Goal: Information Seeking & Learning: Learn about a topic

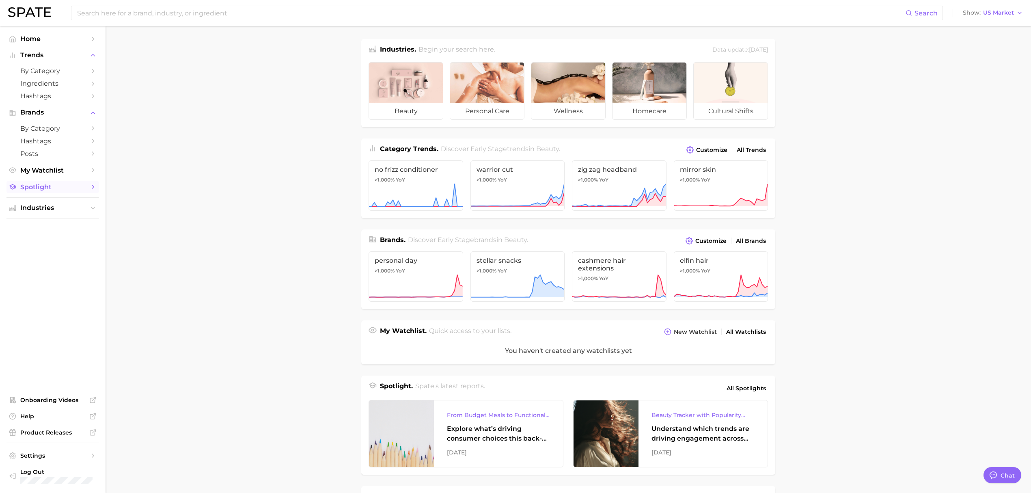
click at [67, 191] on span "Spotlight" at bounding box center [52, 187] width 65 height 8
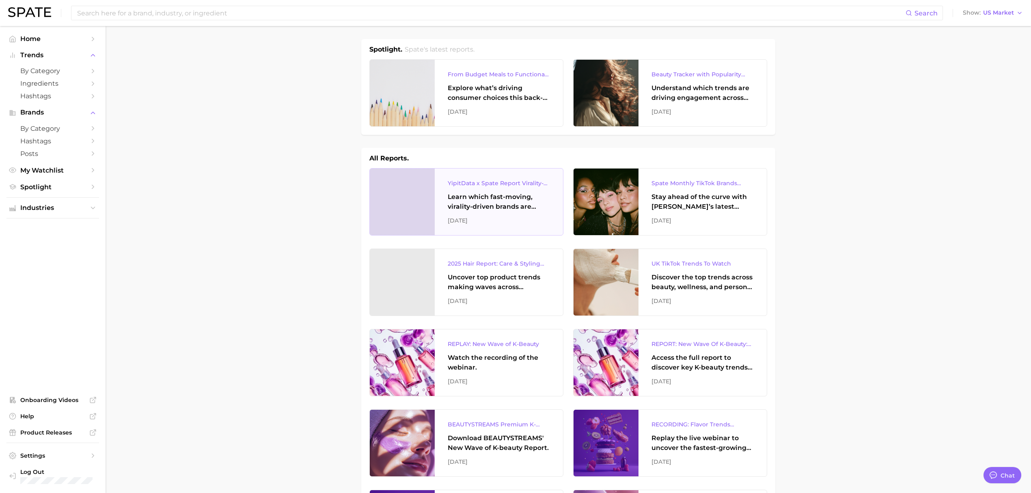
click at [500, 200] on div "Learn which fast-moving, virality-driven brands are leading the pack, the risks…" at bounding box center [499, 201] width 102 height 19
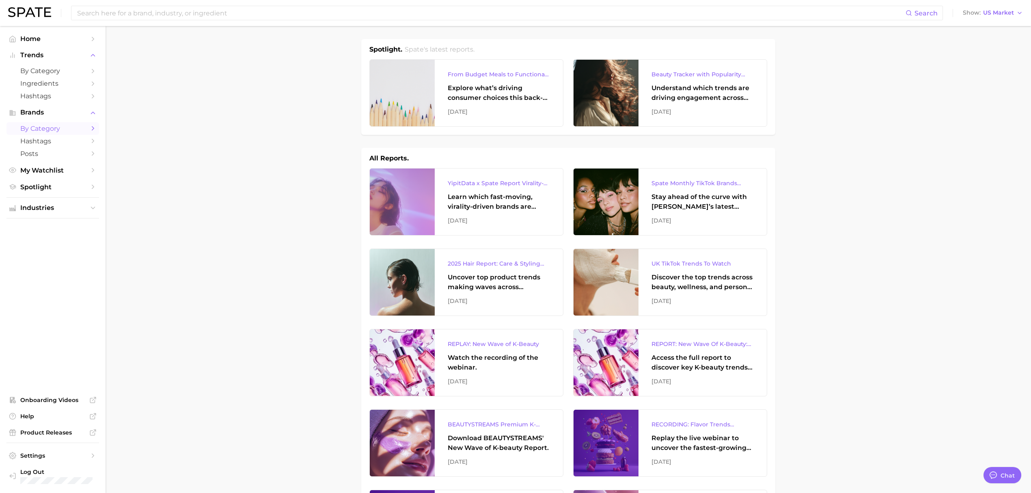
click at [44, 127] on span "by Category" at bounding box center [52, 129] width 65 height 8
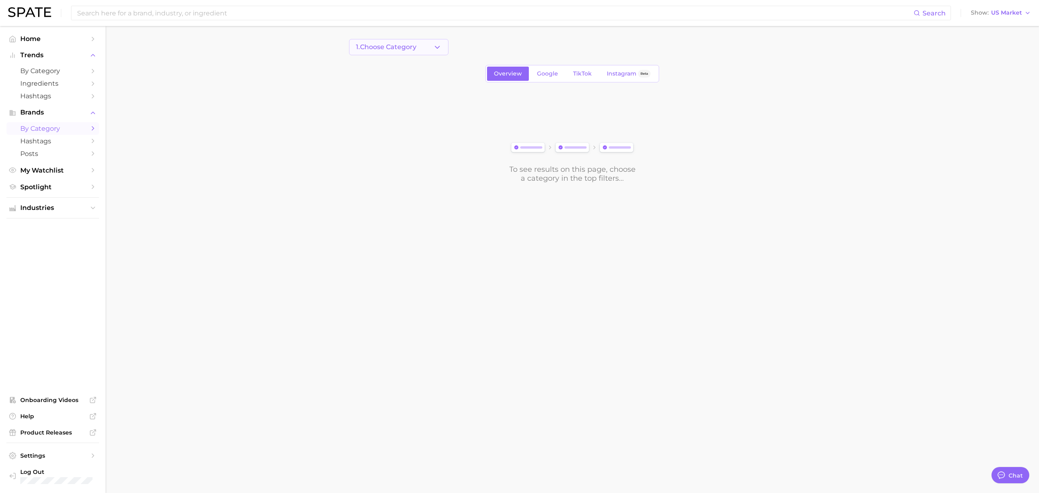
click at [390, 46] on span "1. Choose Category" at bounding box center [386, 46] width 60 height 7
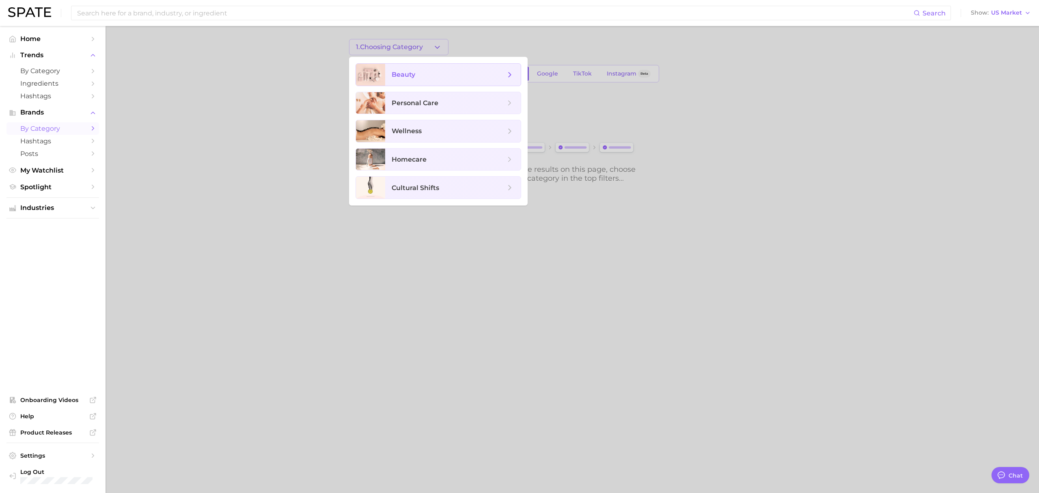
click at [389, 80] on span "beauty" at bounding box center [453, 75] width 136 height 22
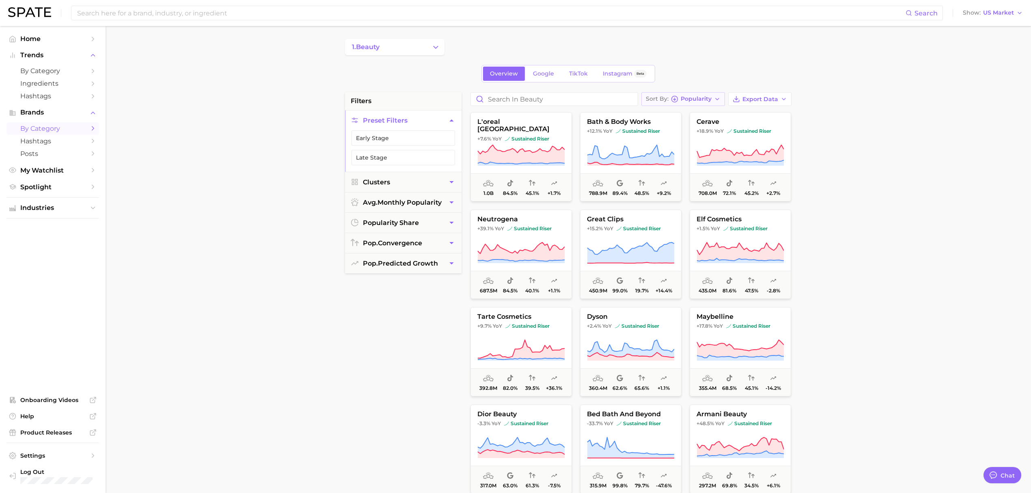
click at [718, 97] on icon "button" at bounding box center [717, 99] width 6 height 6
click at [786, 101] on icon "button" at bounding box center [783, 99] width 6 height 6
click at [764, 116] on button "Card Data CSV" at bounding box center [746, 114] width 89 height 15
click at [421, 49] on button "1. beauty" at bounding box center [394, 47] width 99 height 16
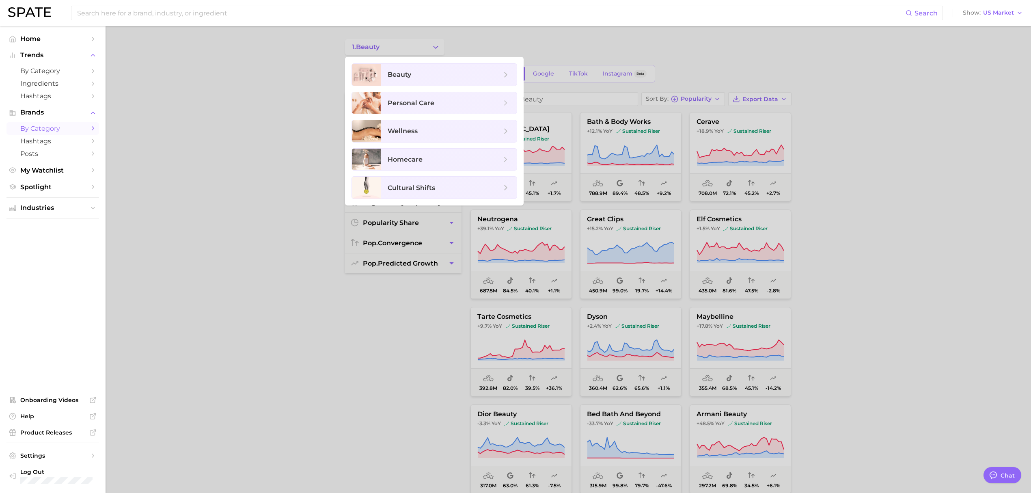
click at [426, 49] on div at bounding box center [515, 246] width 1031 height 493
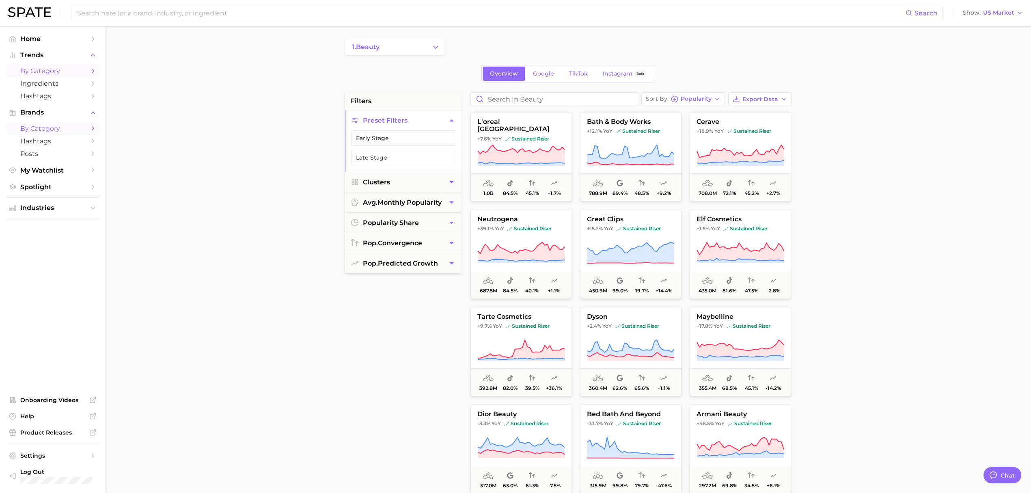
click at [62, 71] on span "by Category" at bounding box center [52, 71] width 65 height 8
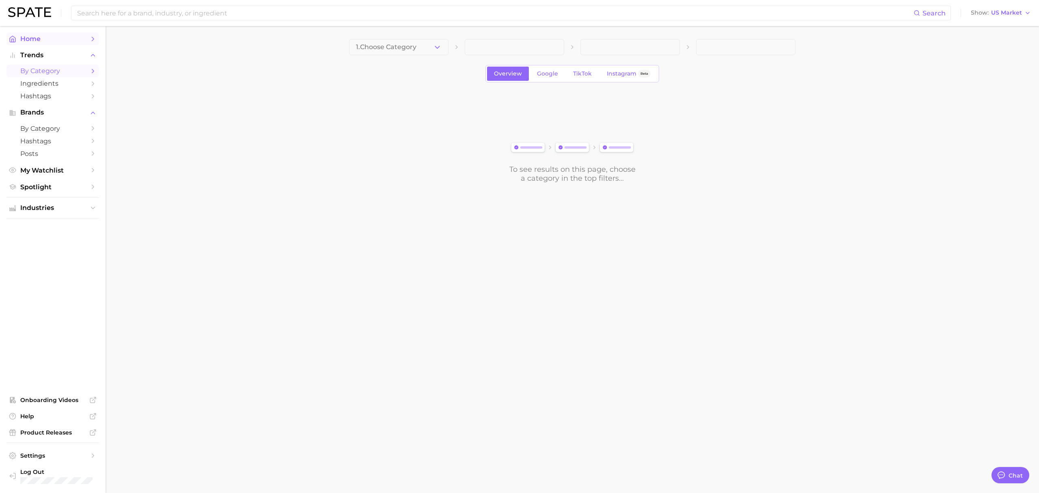
click at [62, 44] on link "Home" at bounding box center [52, 38] width 93 height 13
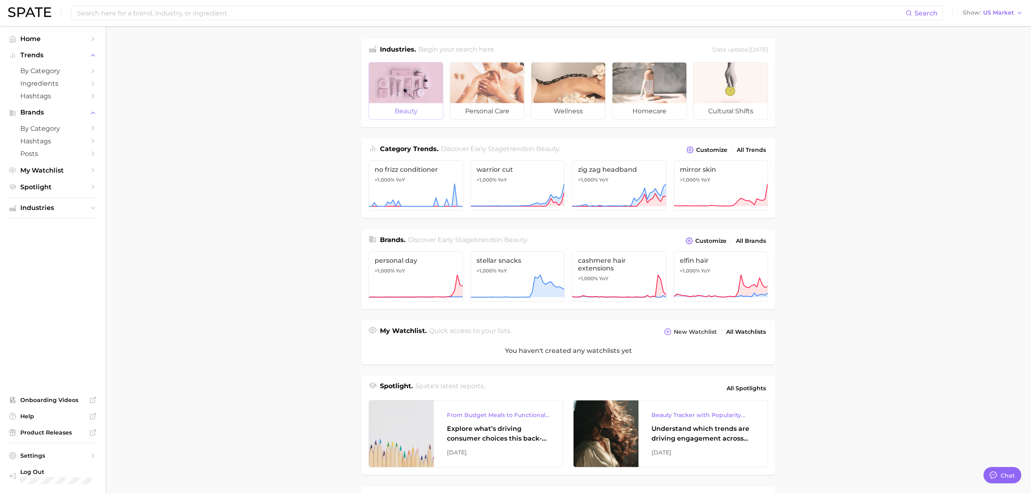
click at [397, 81] on div at bounding box center [406, 82] width 74 height 41
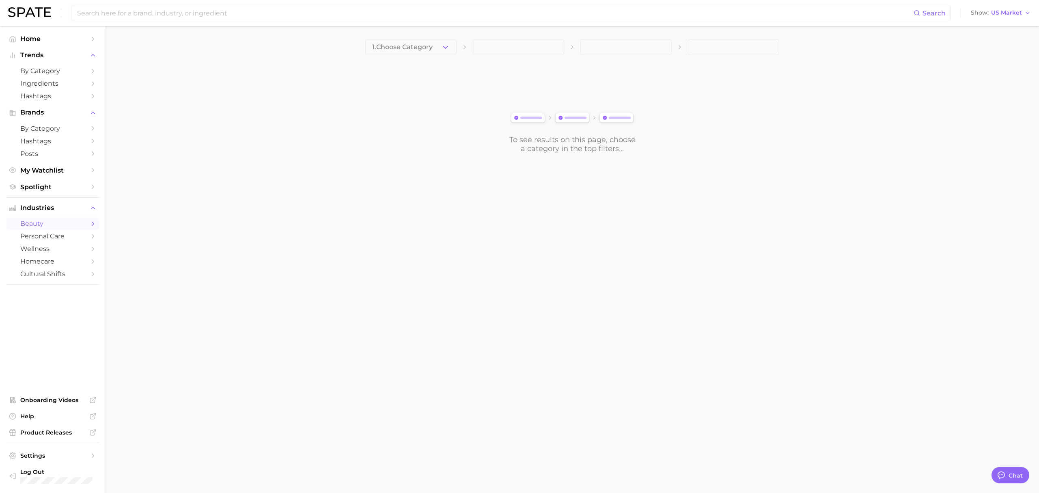
click at [398, 49] on span "1. Choose Category" at bounding box center [402, 46] width 60 height 7
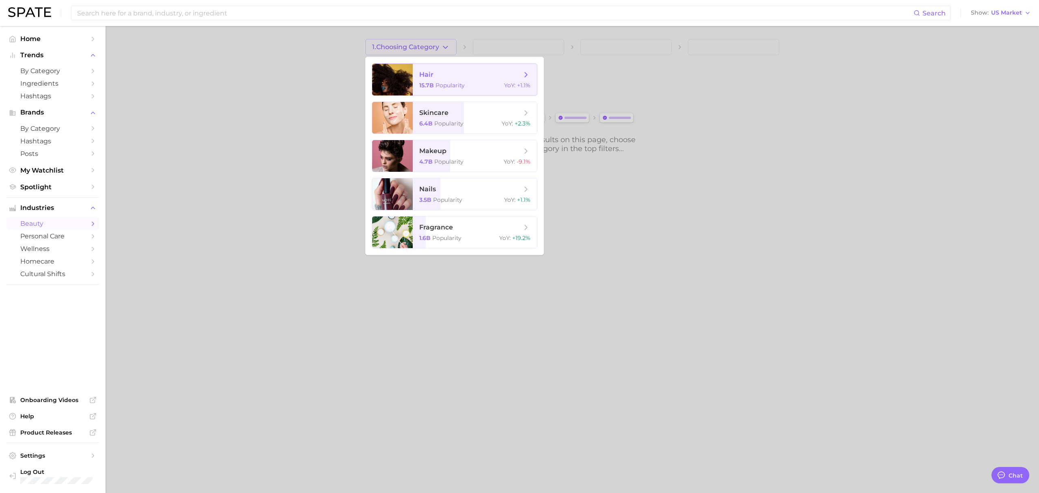
click at [450, 75] on span "hair" at bounding box center [470, 74] width 102 height 9
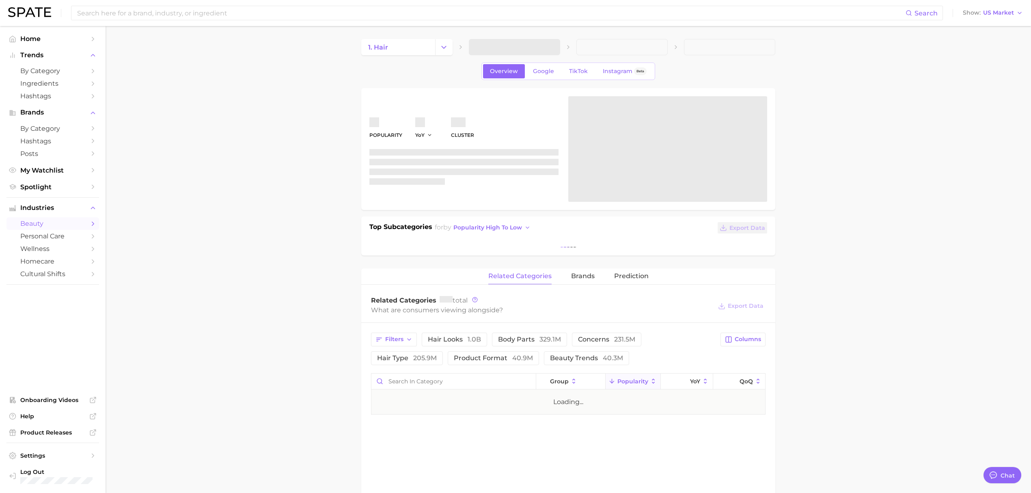
type textarea "x"
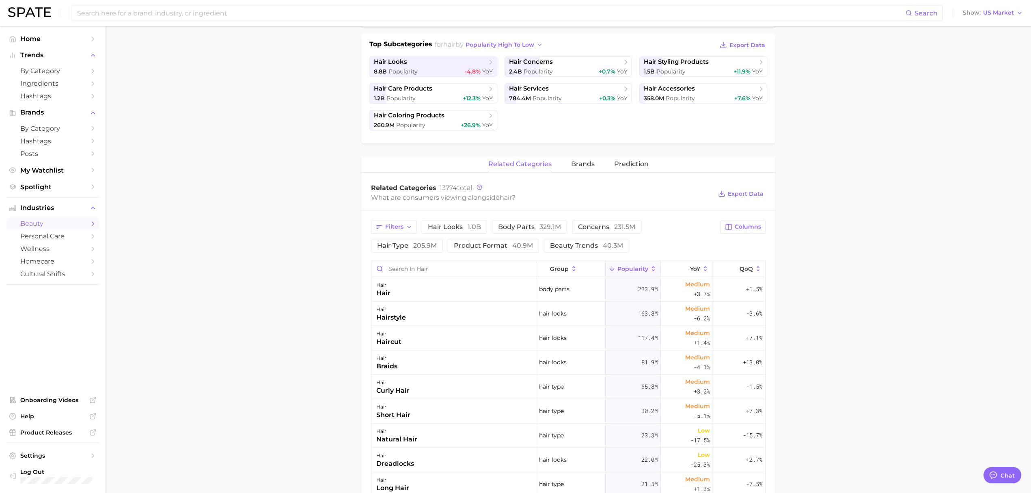
scroll to position [216, 0]
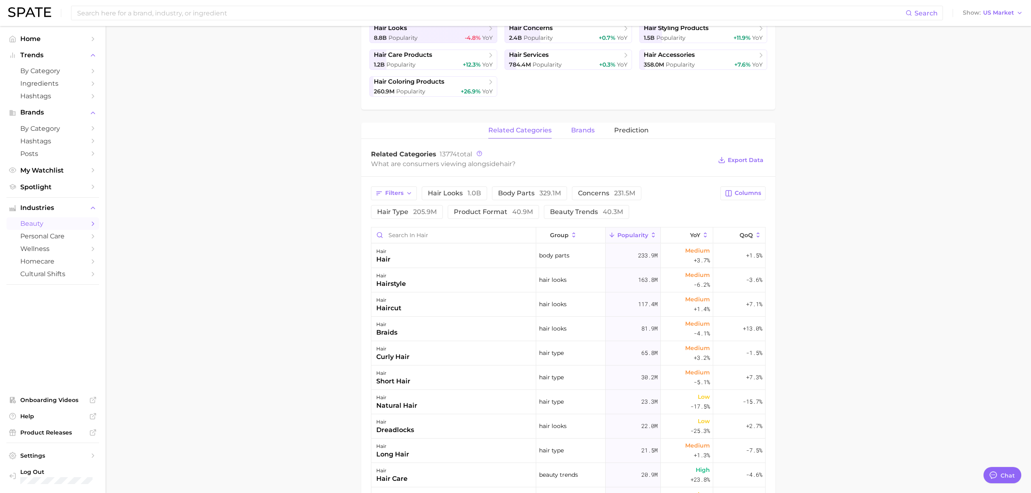
click at [586, 136] on button "brands" at bounding box center [583, 131] width 24 height 16
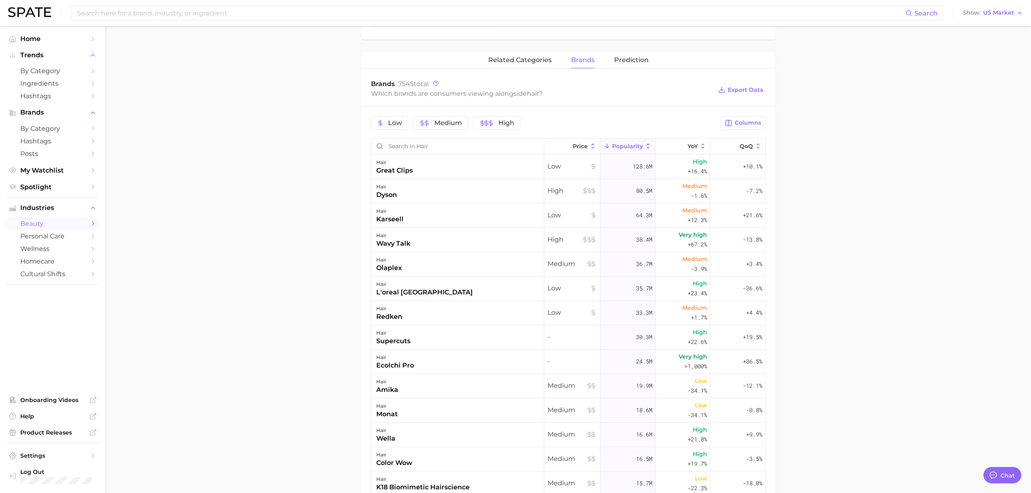
scroll to position [270, 0]
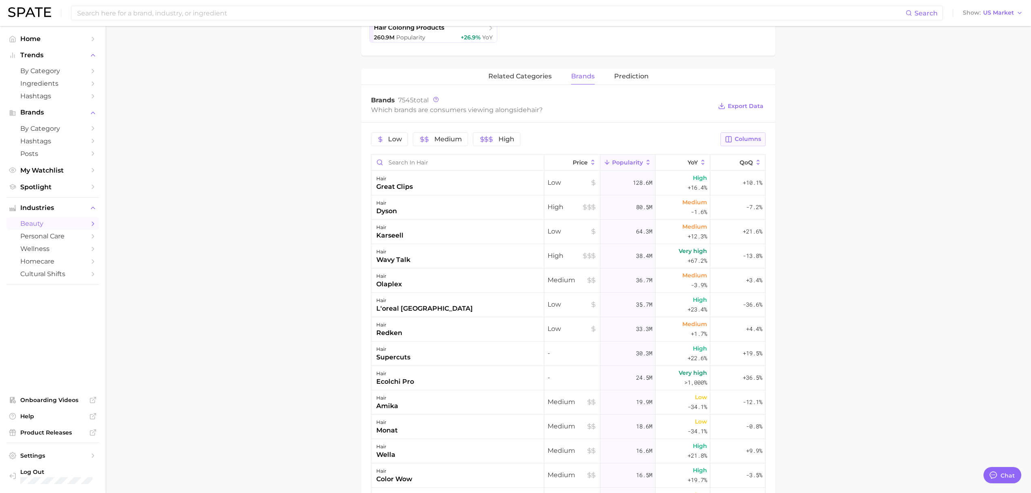
click at [759, 135] on button "Columns" at bounding box center [742, 139] width 45 height 14
click at [713, 224] on button "MoM" at bounding box center [700, 223] width 130 height 14
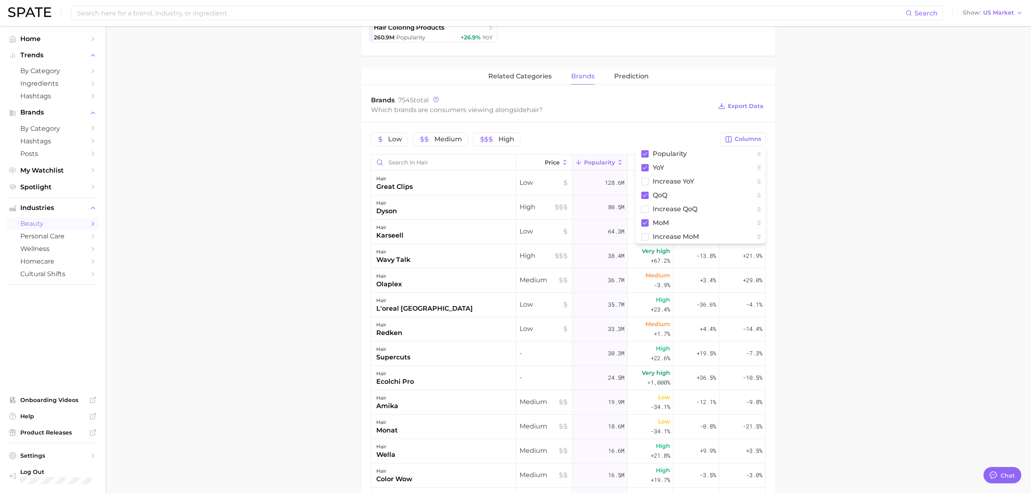
click at [829, 235] on main "1. hair 2. Subcategory Overview Google TikTok Instagram Beta hair Popularity 15…" at bounding box center [567, 226] width 925 height 941
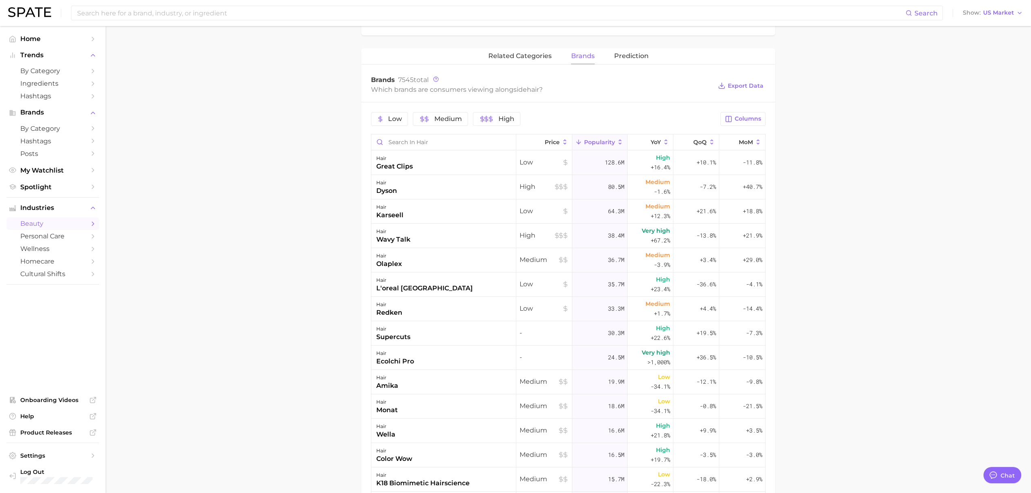
scroll to position [325, 0]
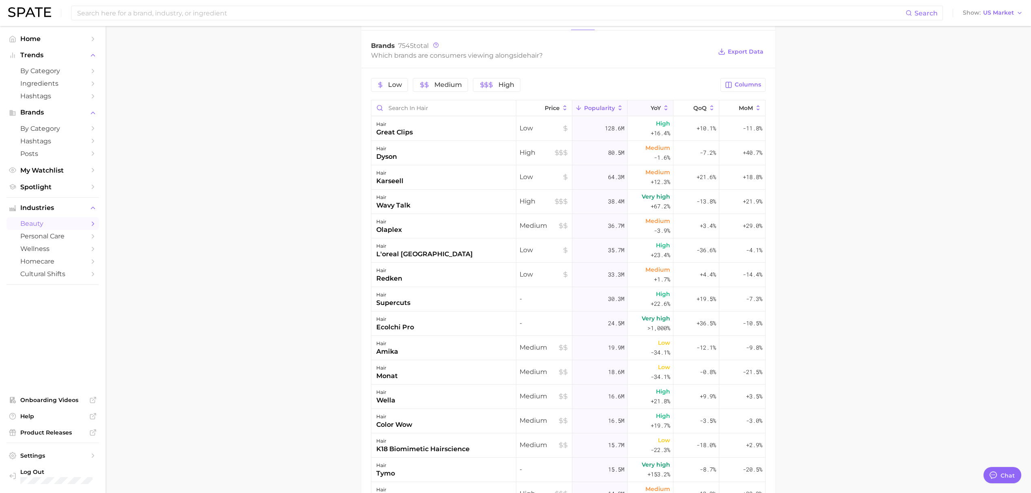
click at [644, 104] on button "YoY" at bounding box center [650, 108] width 46 height 16
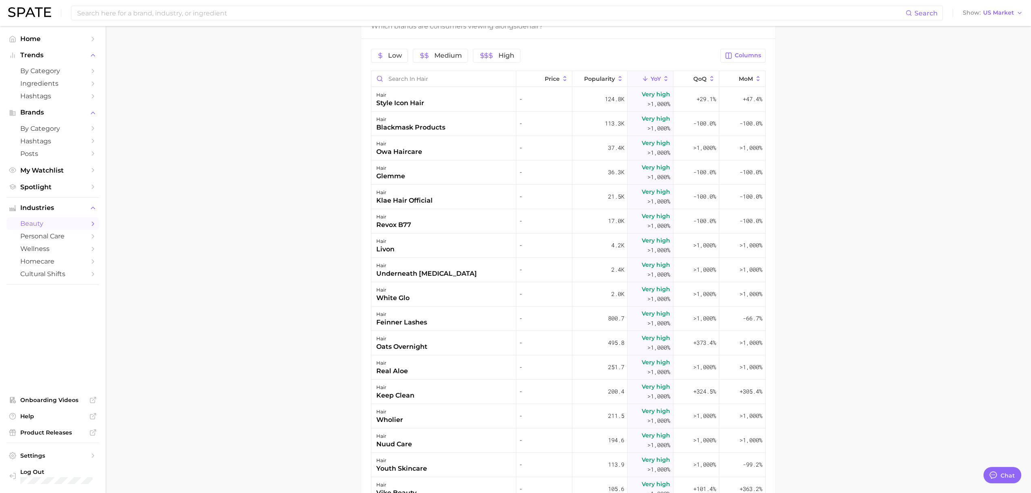
scroll to position [259, 0]
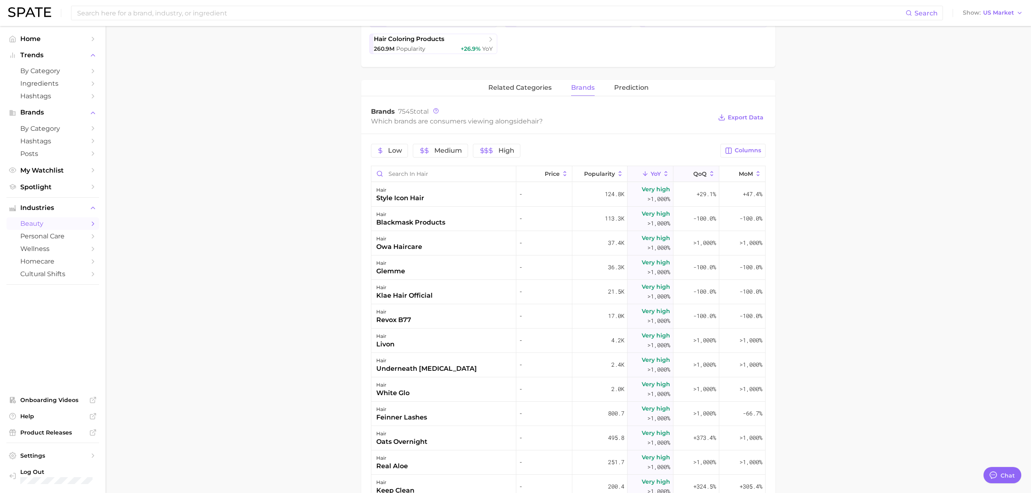
click at [699, 172] on button "QoQ" at bounding box center [696, 174] width 46 height 16
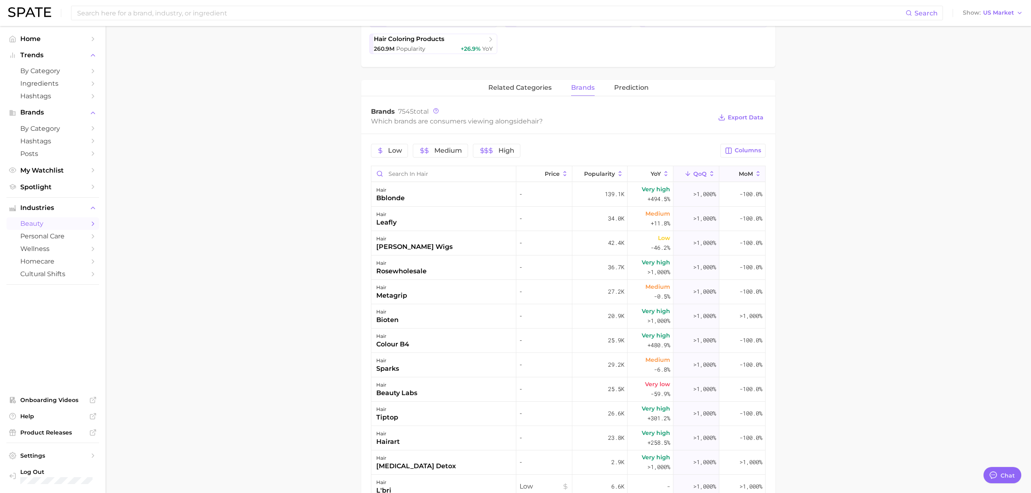
click at [742, 176] on span "MoM" at bounding box center [745, 173] width 14 height 6
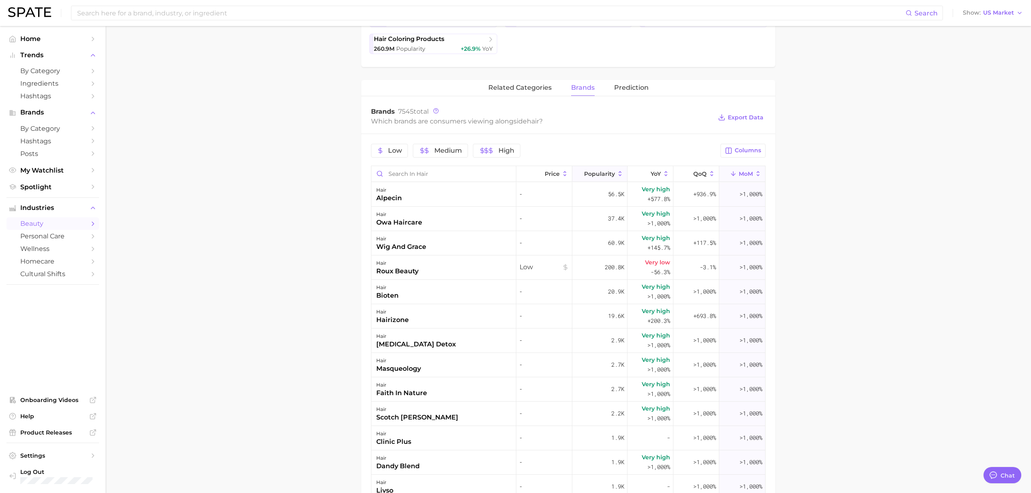
click at [588, 173] on span "Popularity" at bounding box center [599, 173] width 31 height 6
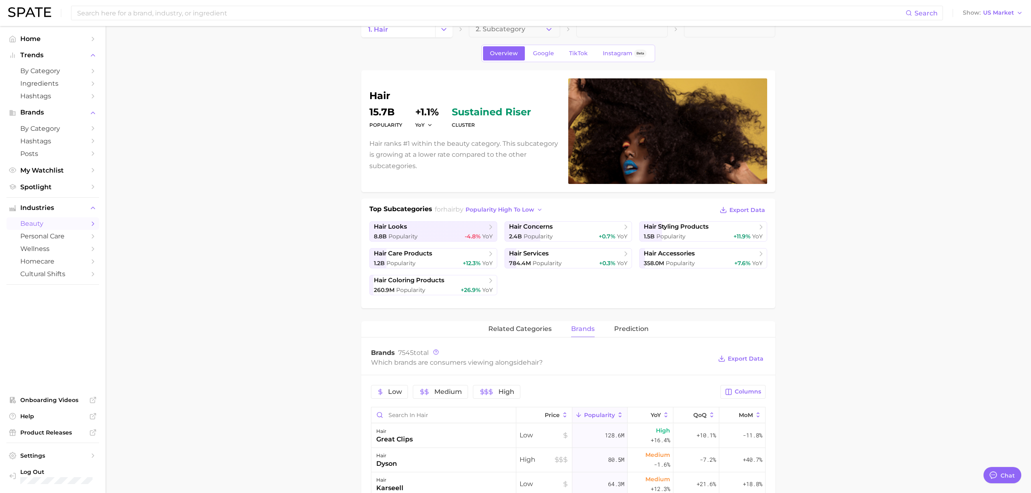
scroll to position [0, 0]
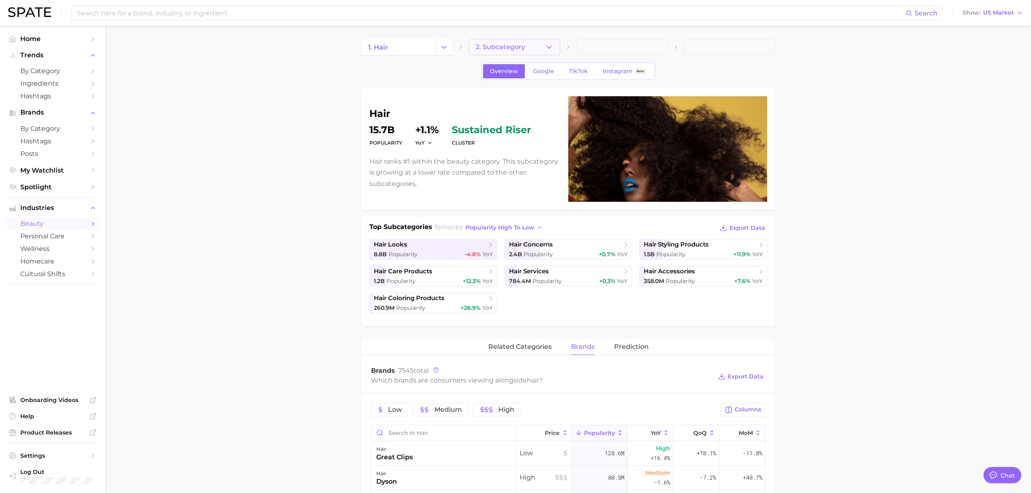
click at [546, 47] on icon "button" at bounding box center [548, 47] width 9 height 9
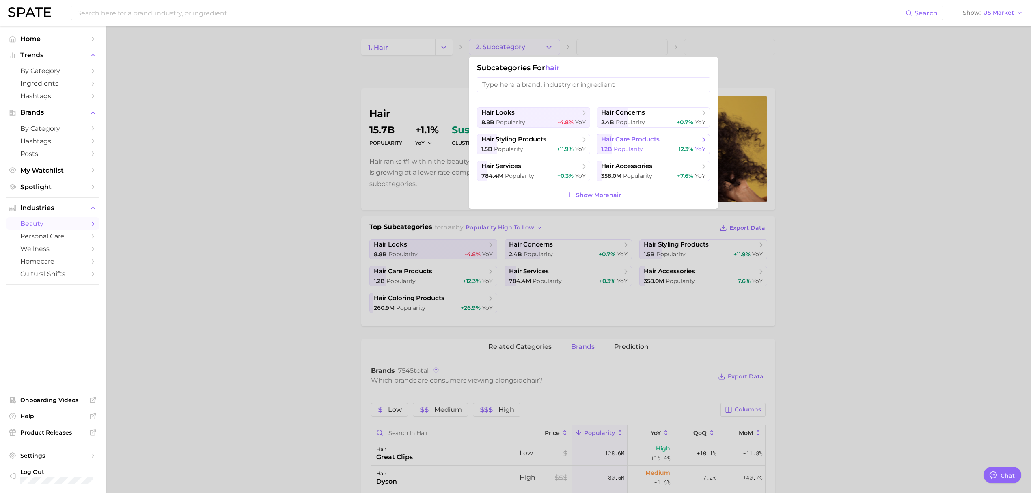
click at [628, 147] on span "Popularity" at bounding box center [627, 148] width 29 height 7
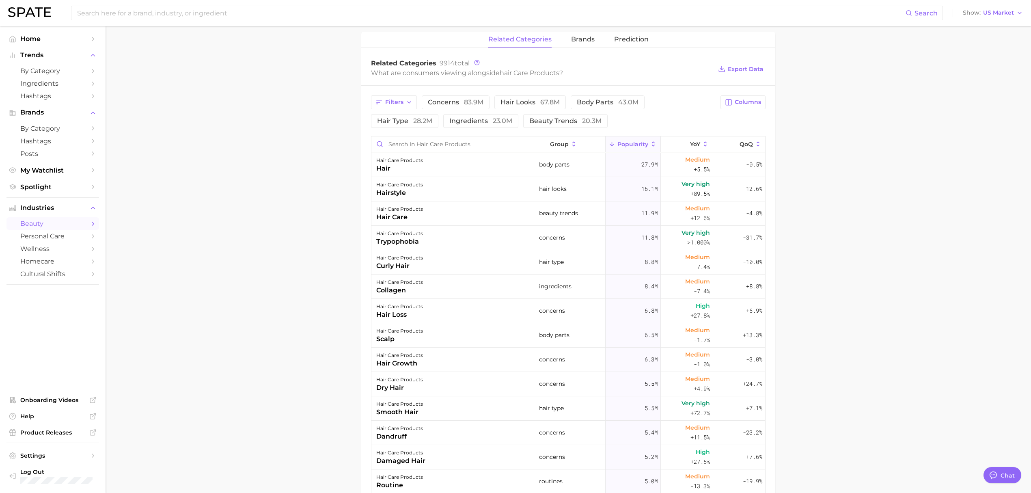
scroll to position [325, 0]
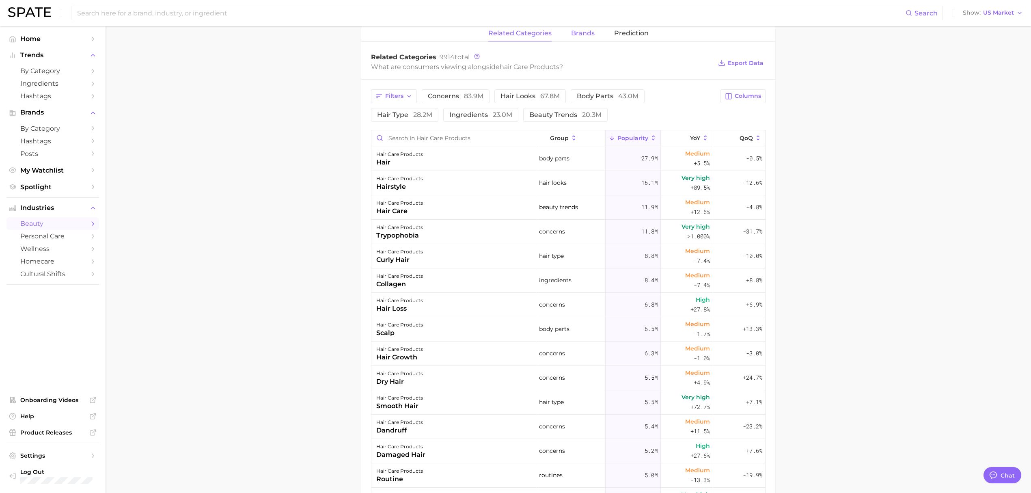
click at [593, 33] on span "brands" at bounding box center [583, 33] width 24 height 7
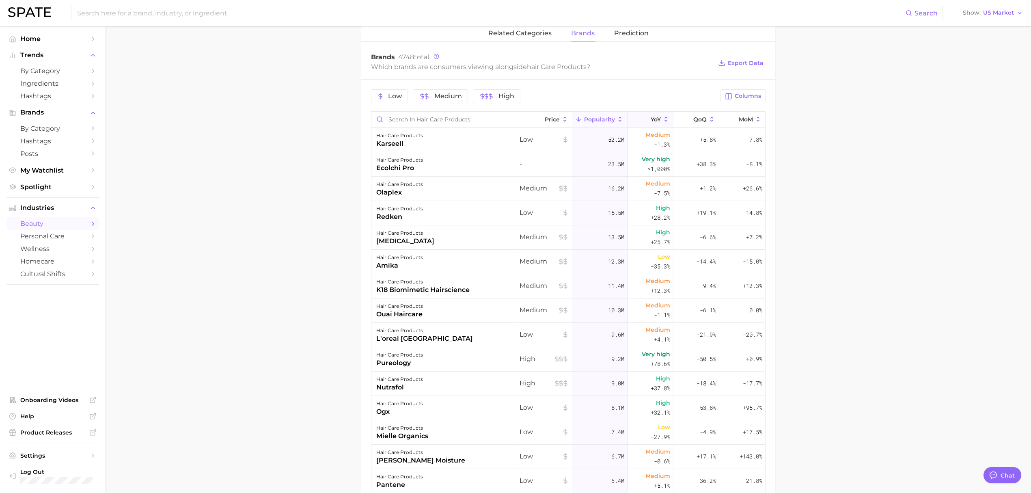
click at [643, 115] on button "YoY" at bounding box center [650, 120] width 46 height 16
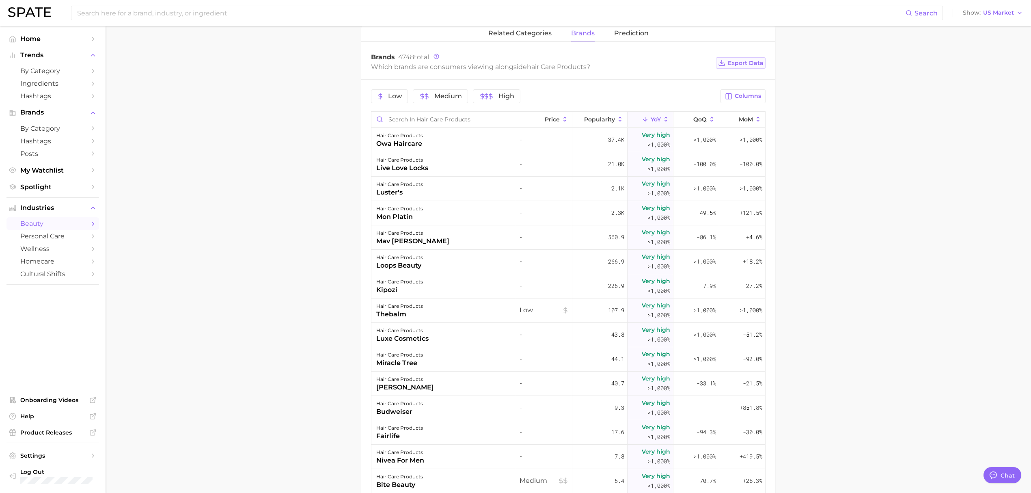
click at [748, 67] on span "Export Data" at bounding box center [745, 63] width 36 height 7
click at [444, 409] on div "hair care products budweiser" at bounding box center [443, 408] width 145 height 24
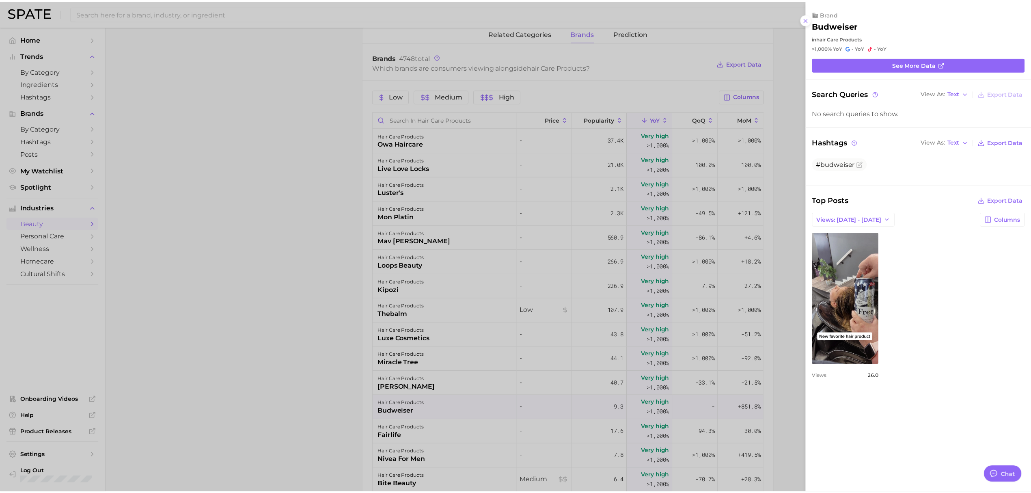
scroll to position [0, 0]
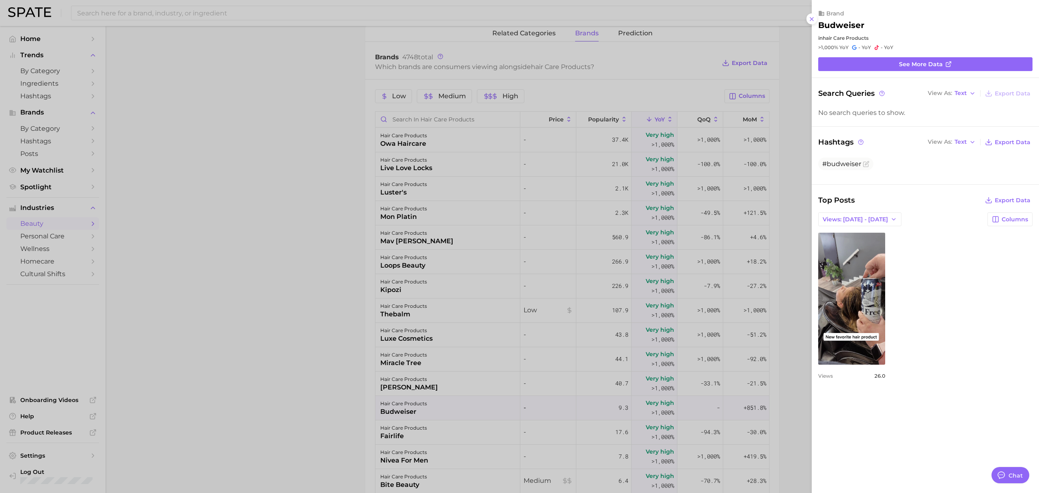
click at [321, 328] on div at bounding box center [519, 246] width 1039 height 493
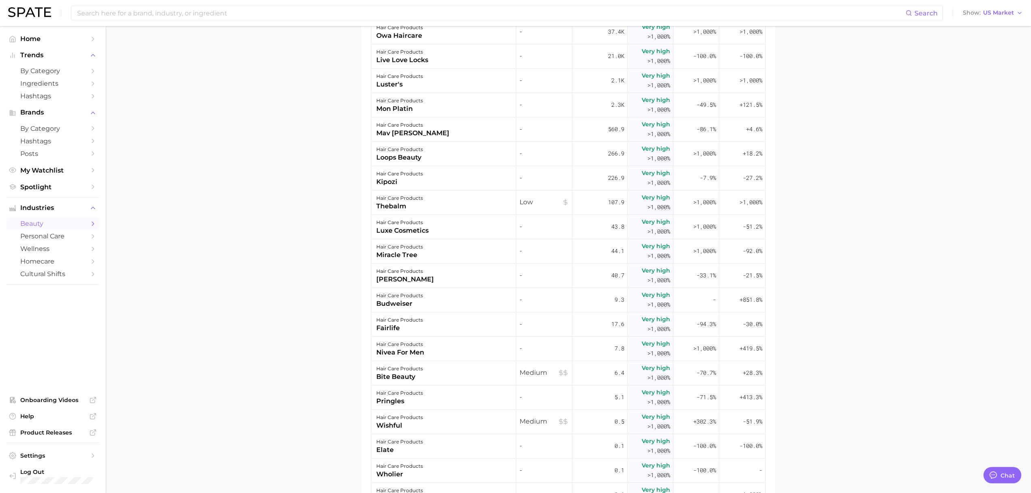
scroll to position [270, 0]
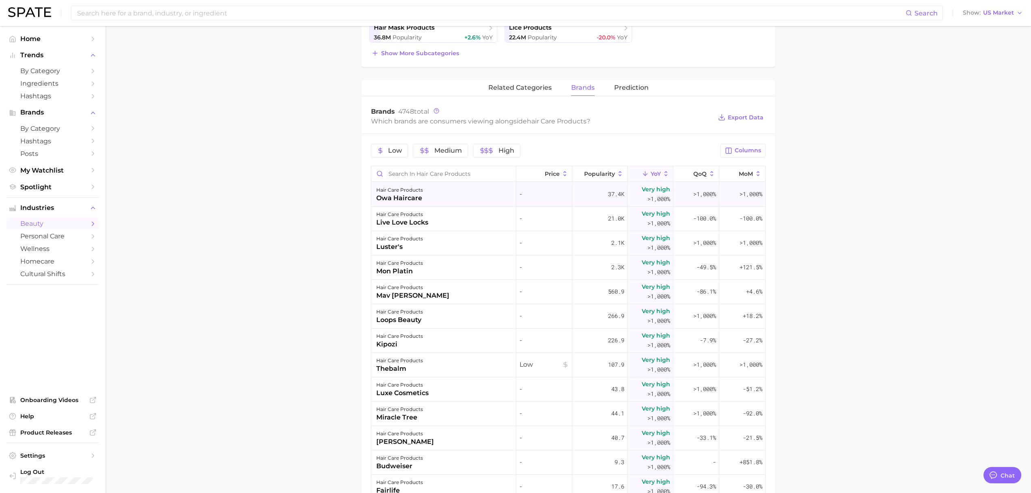
click at [471, 197] on div "hair care products owa haircare" at bounding box center [443, 194] width 145 height 24
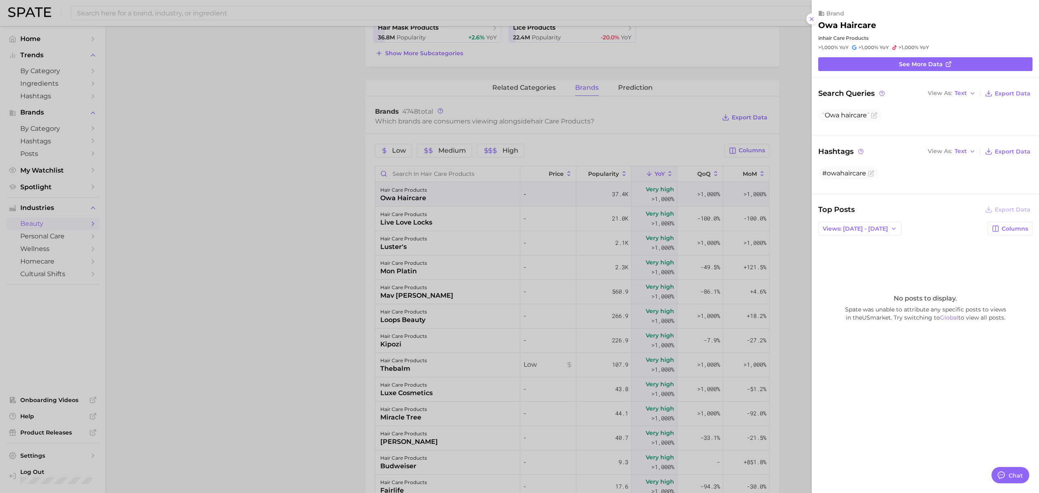
click at [344, 194] on div at bounding box center [519, 246] width 1039 height 493
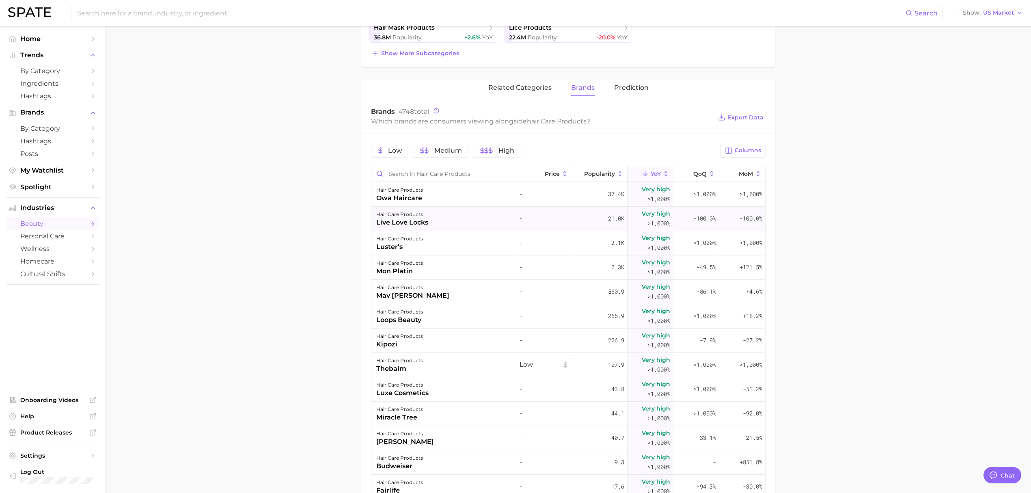
click at [458, 218] on div "hair care products live love locks" at bounding box center [443, 219] width 145 height 24
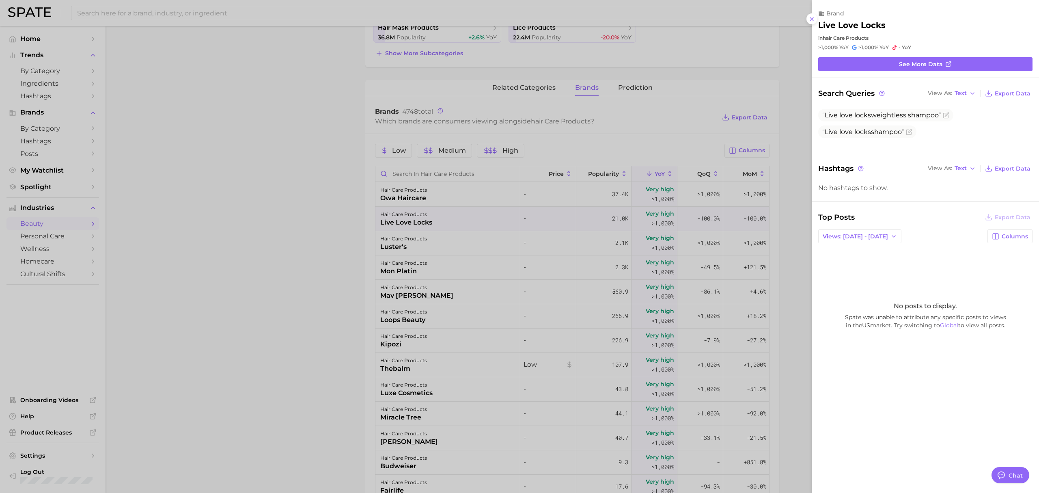
click at [355, 219] on div at bounding box center [519, 246] width 1039 height 493
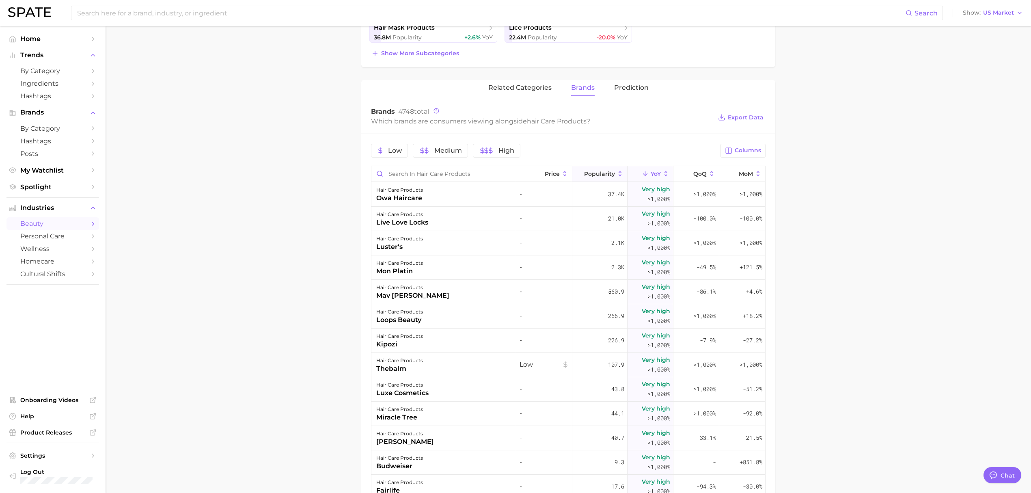
click at [594, 176] on span "Popularity" at bounding box center [599, 173] width 31 height 6
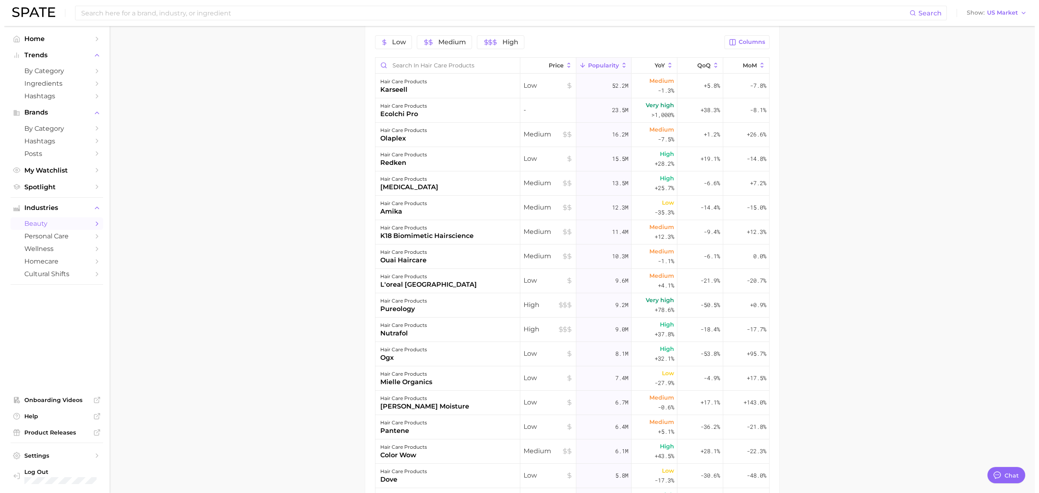
scroll to position [325, 0]
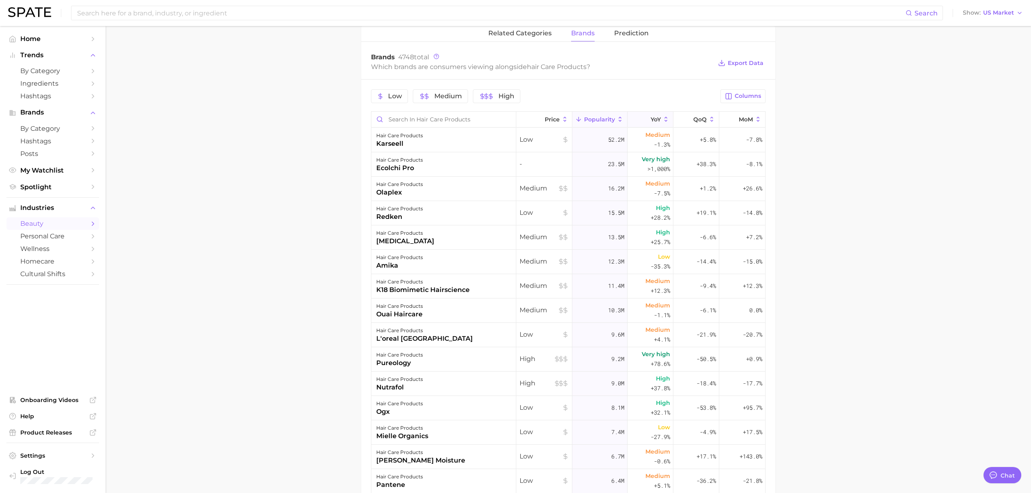
click at [650, 121] on span "YoY" at bounding box center [655, 119] width 10 height 6
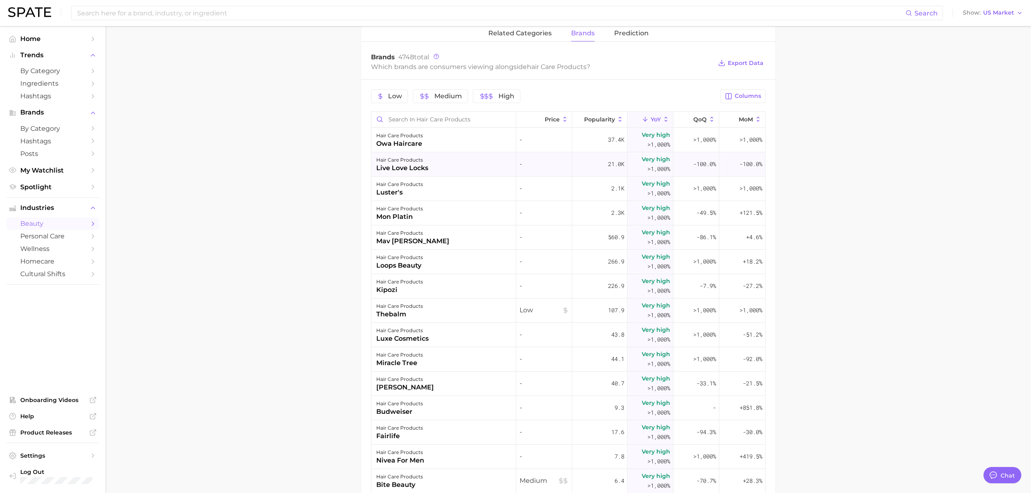
click at [431, 172] on div "hair care products live love locks" at bounding box center [443, 164] width 145 height 24
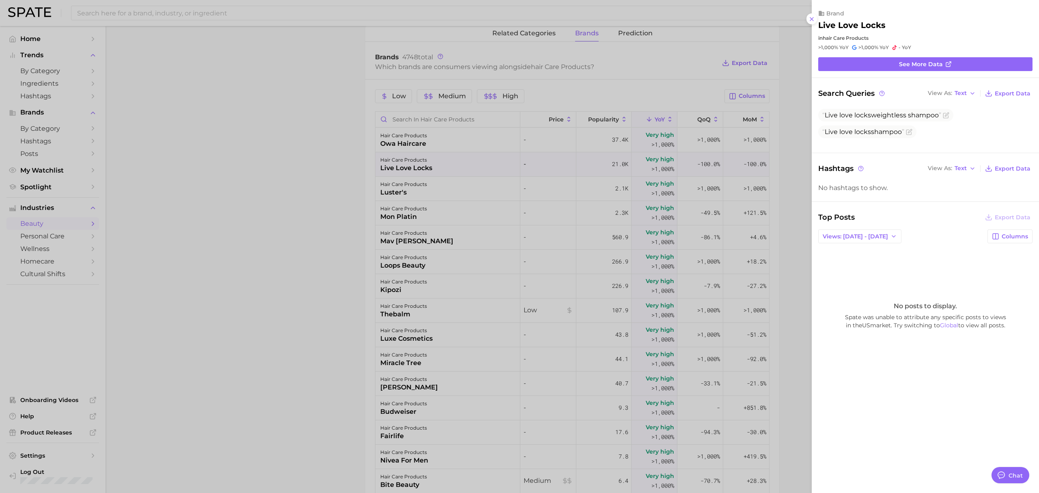
click at [440, 184] on div at bounding box center [519, 246] width 1039 height 493
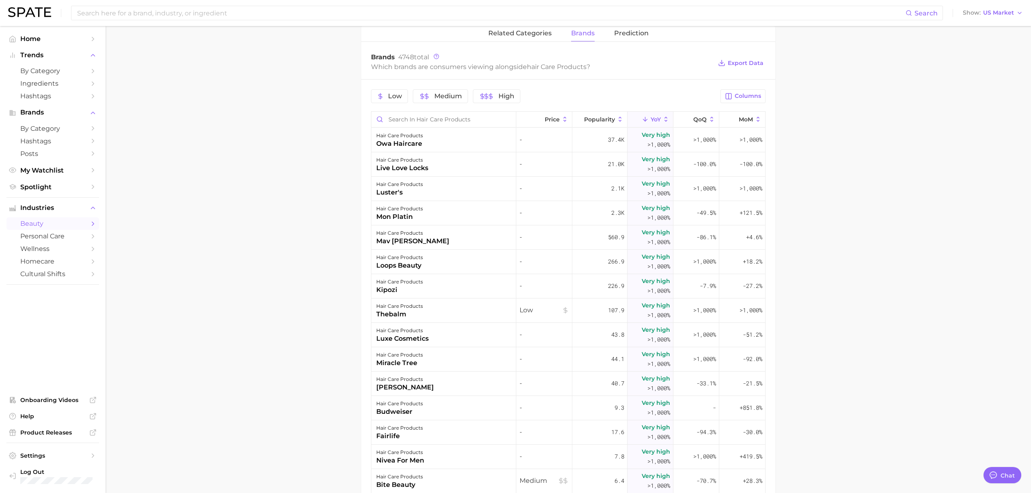
click at [439, 188] on div "hair care products luster's" at bounding box center [443, 188] width 145 height 24
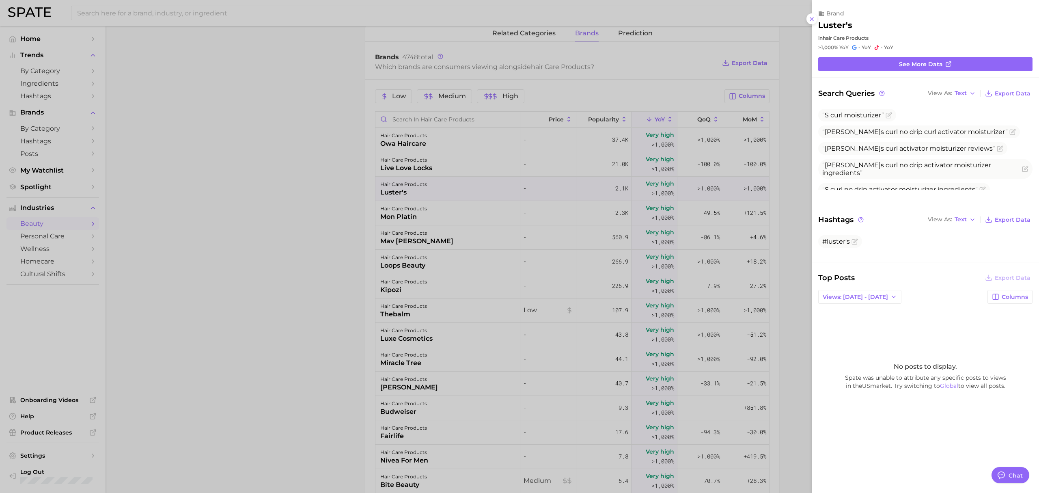
click at [441, 216] on div at bounding box center [519, 246] width 1039 height 493
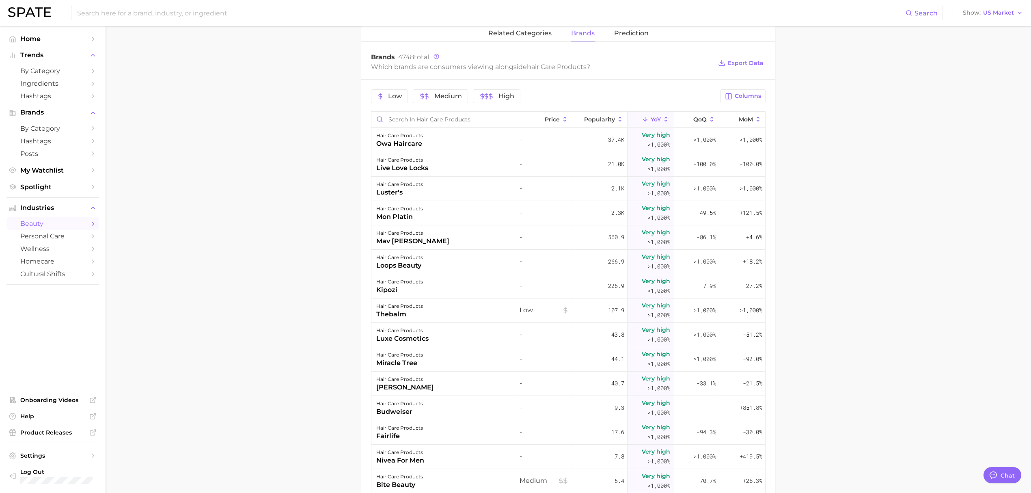
click at [441, 218] on div "hair care products mon platin" at bounding box center [443, 213] width 145 height 24
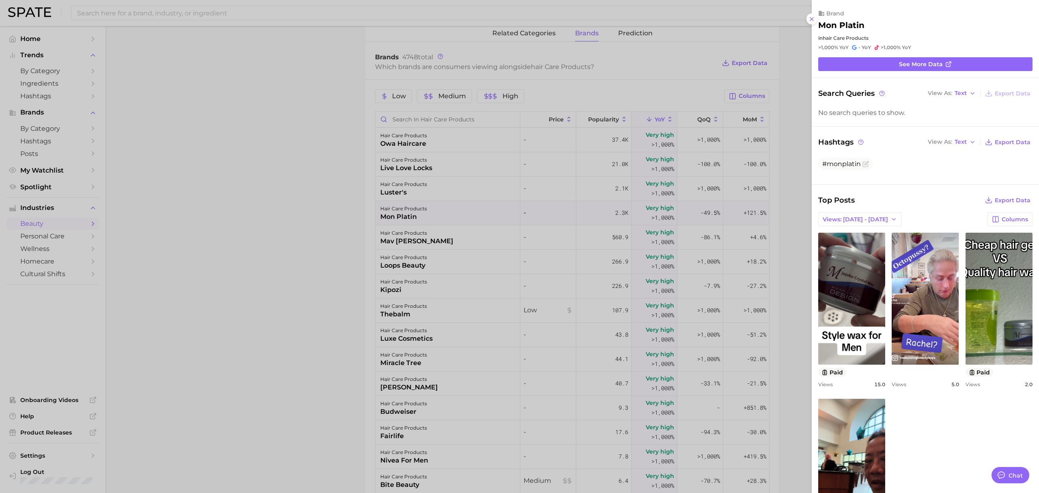
scroll to position [0, 0]
click at [434, 262] on div at bounding box center [519, 246] width 1039 height 493
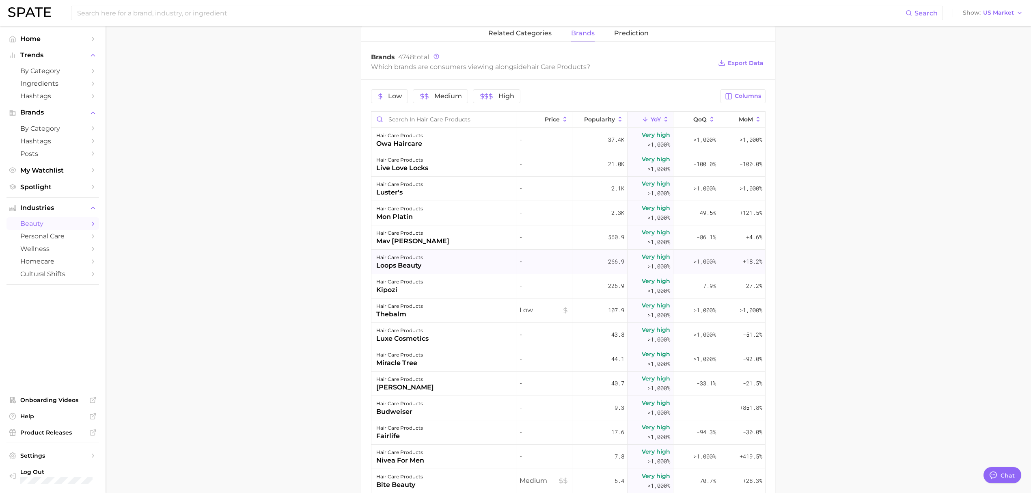
click at [427, 261] on div "hair care products loops beauty" at bounding box center [443, 262] width 145 height 24
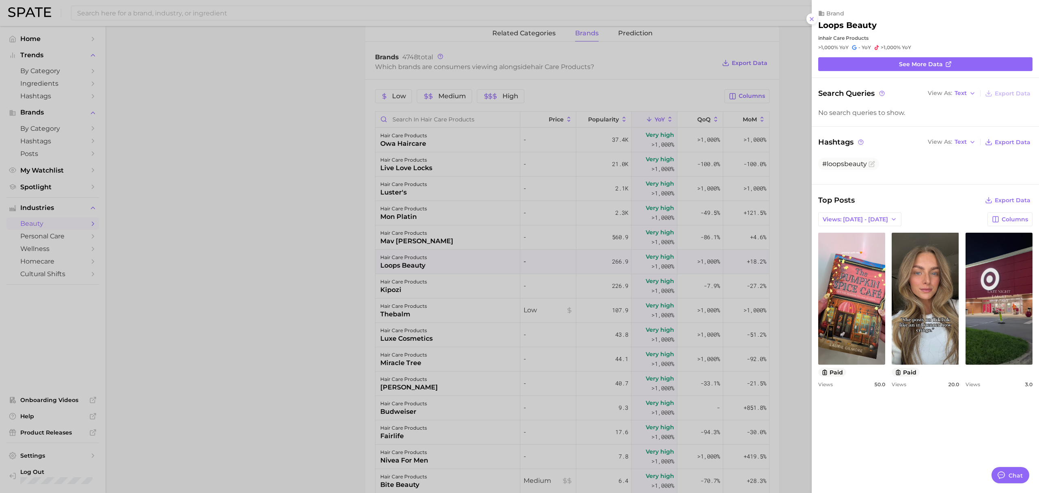
click at [351, 260] on div at bounding box center [519, 246] width 1039 height 493
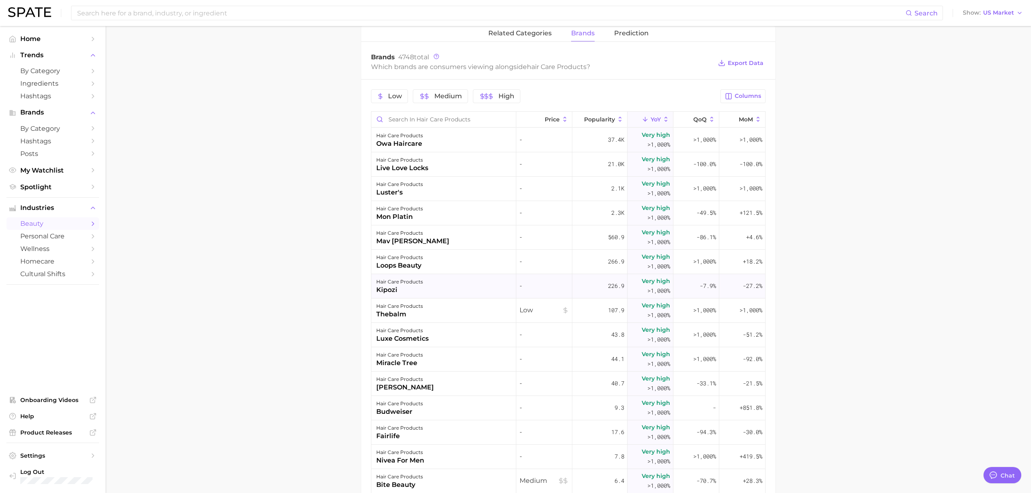
click at [435, 294] on div "hair care products kipozi" at bounding box center [443, 286] width 145 height 24
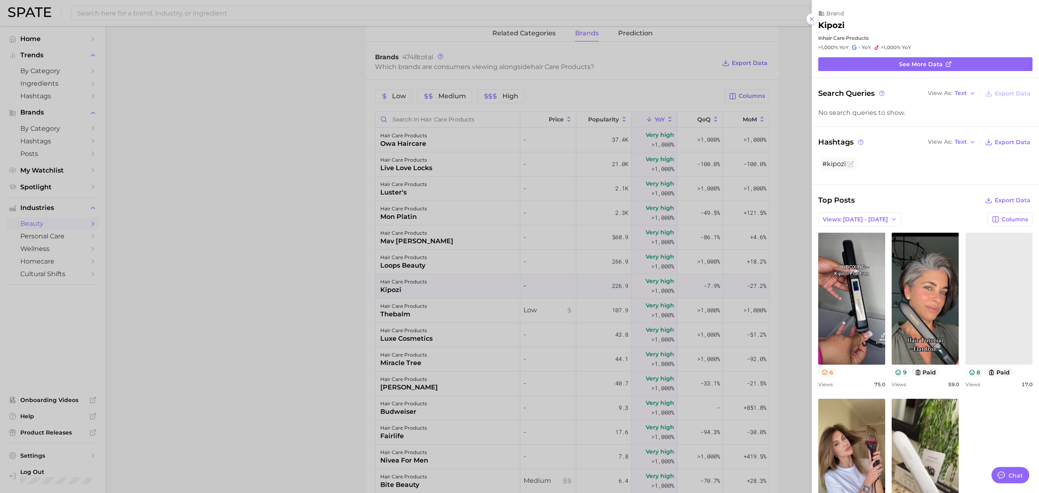
click at [439, 312] on div at bounding box center [519, 246] width 1039 height 493
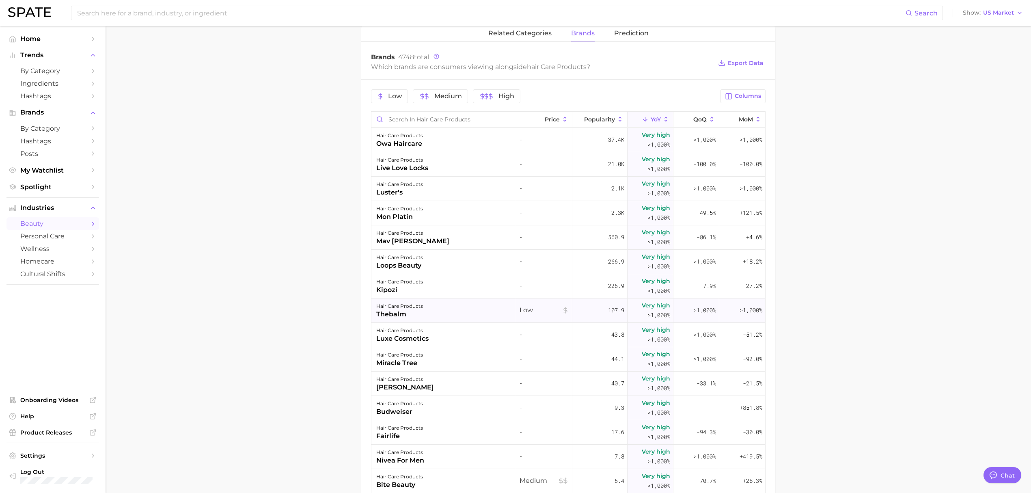
click at [436, 315] on div "hair care products thebalm" at bounding box center [443, 310] width 145 height 24
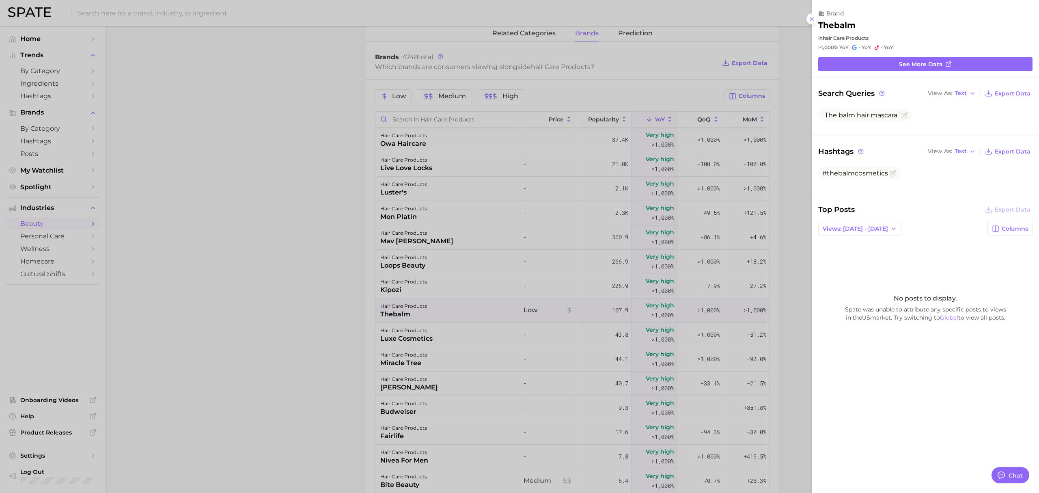
click at [314, 286] on div at bounding box center [519, 246] width 1039 height 493
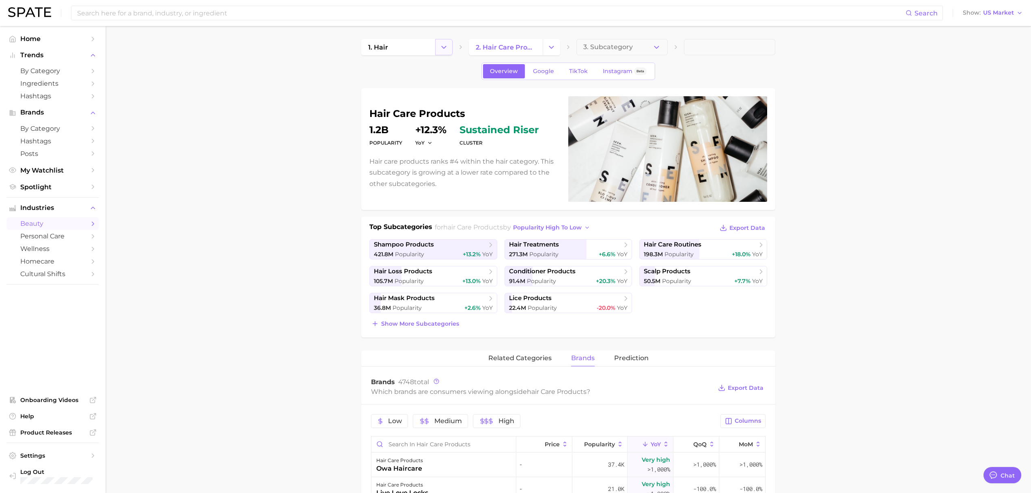
click at [445, 46] on polyline "Change Category" at bounding box center [443, 47] width 4 height 2
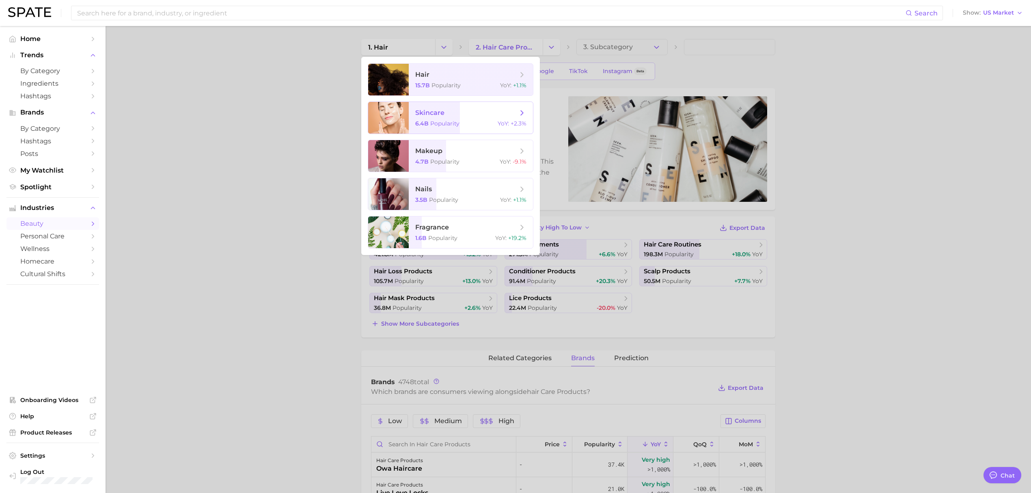
click at [446, 119] on span "skincare 6.4b Popularity YoY : +2.3%" at bounding box center [471, 118] width 124 height 32
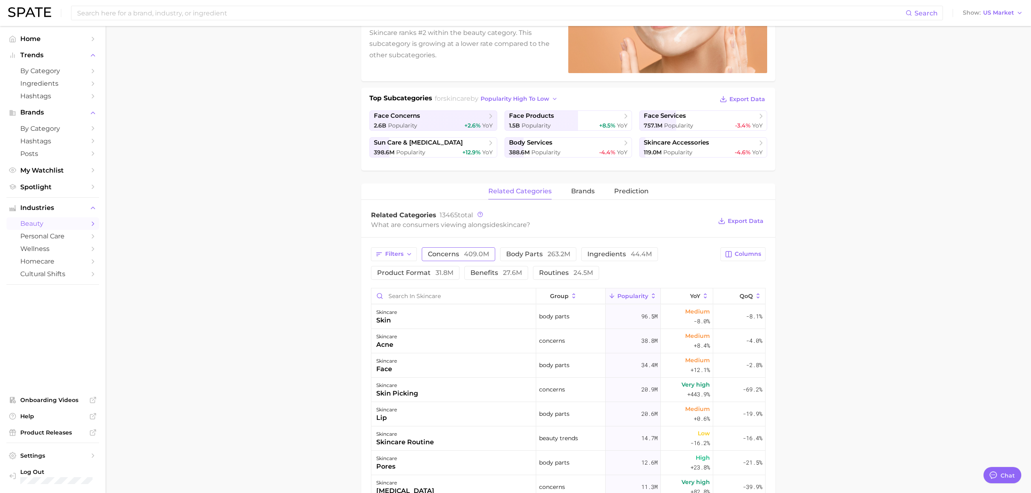
scroll to position [162, 0]
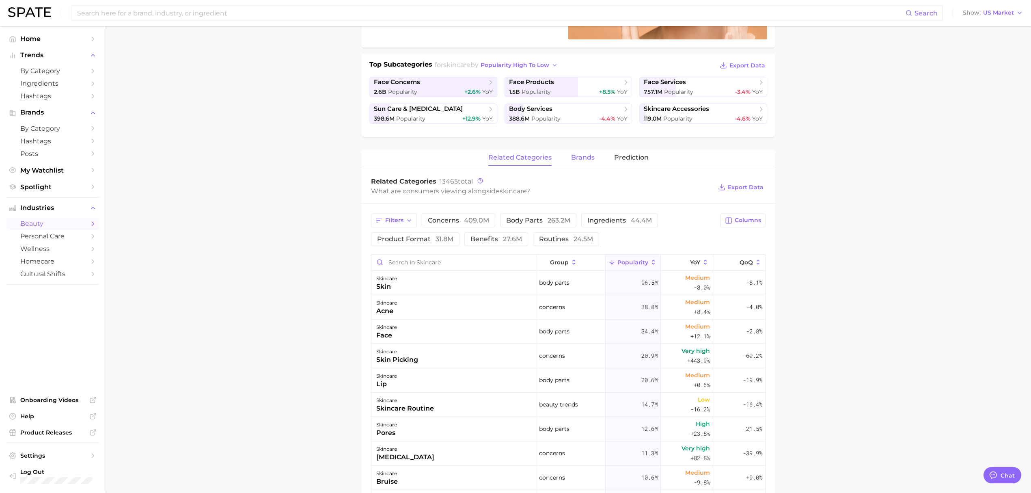
click at [586, 151] on button "brands" at bounding box center [583, 158] width 24 height 16
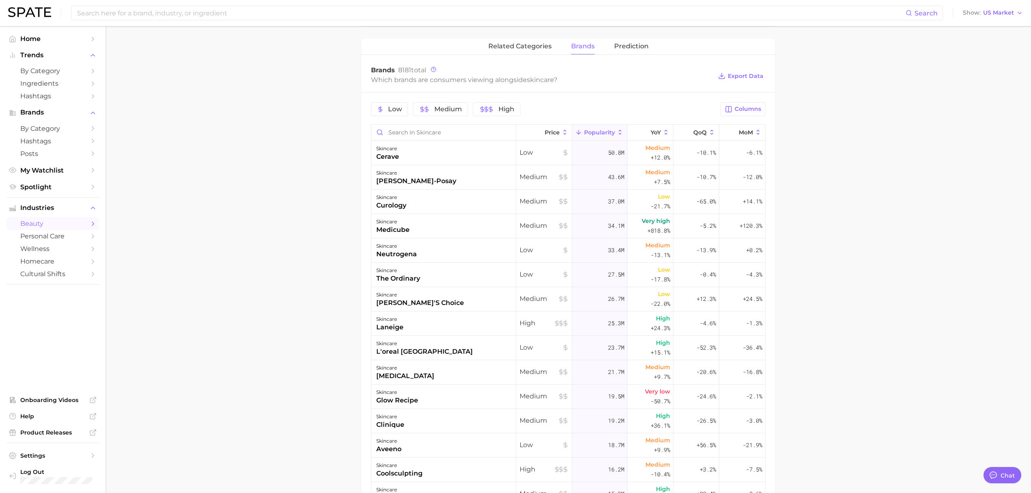
scroll to position [325, 0]
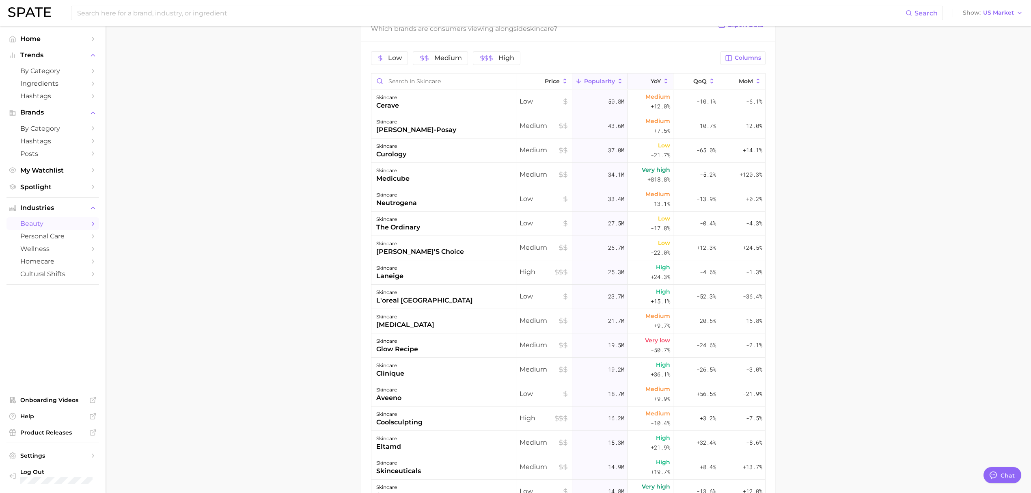
click at [636, 85] on button "YoY" at bounding box center [650, 81] width 46 height 16
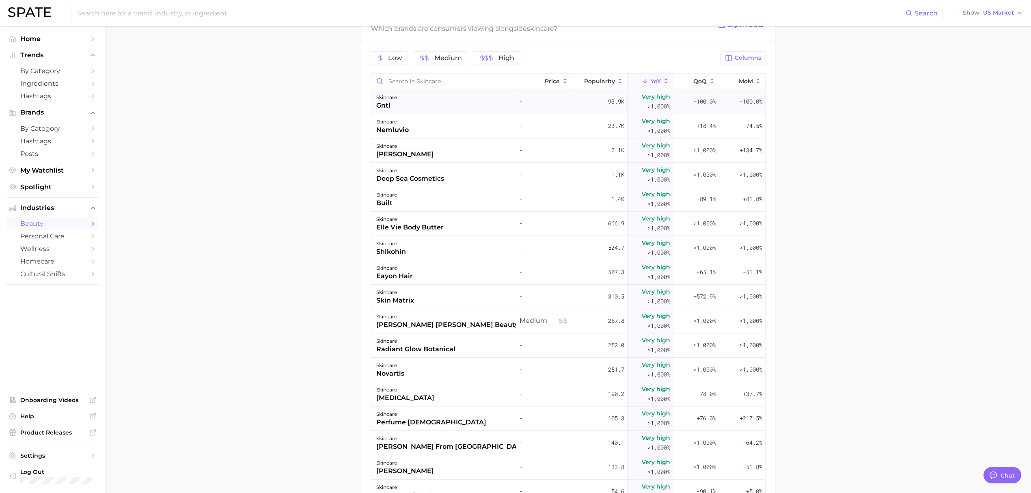
click at [432, 106] on div "skincare gntl" at bounding box center [443, 102] width 145 height 24
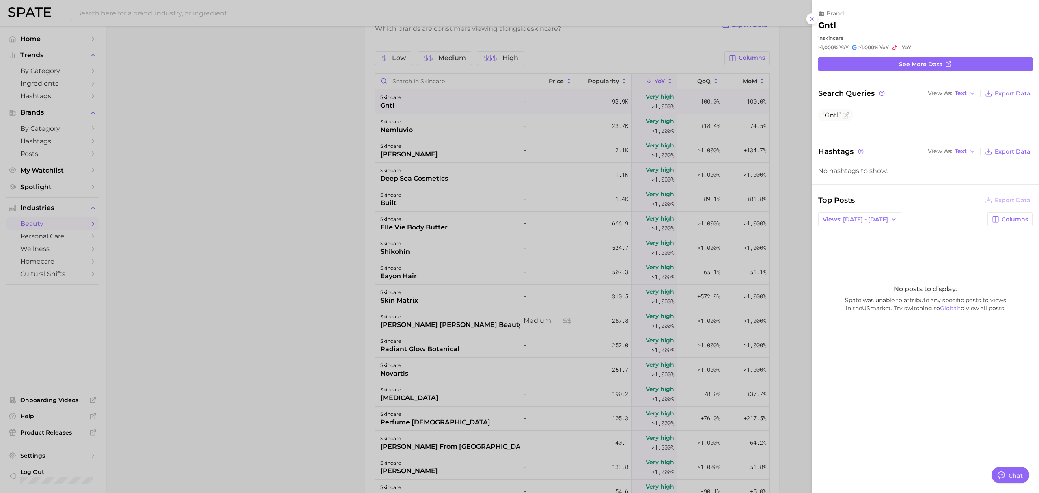
click at [310, 108] on div at bounding box center [519, 246] width 1039 height 493
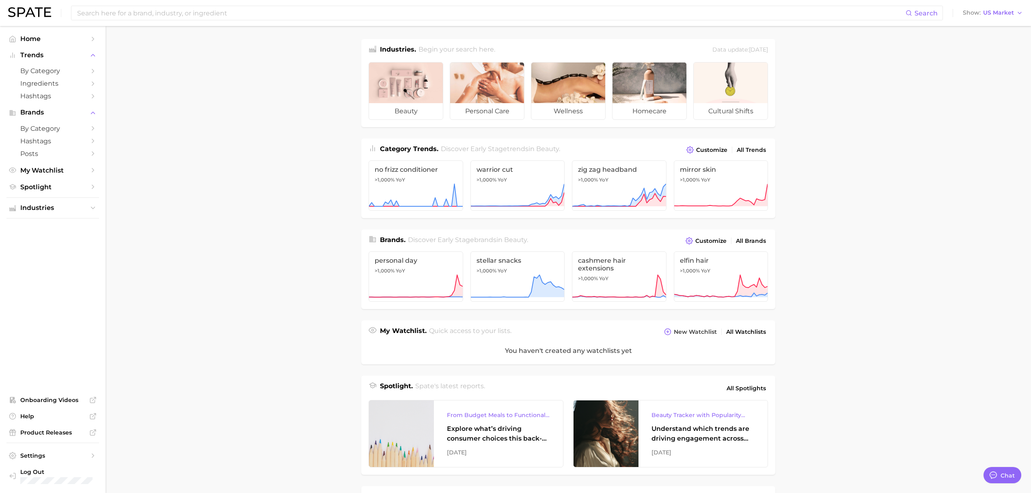
click at [325, 284] on main "Industries. Begin your search here. Data update: July 27th, 2025 beauty persona…" at bounding box center [567, 336] width 925 height 621
click at [264, 138] on main "Industries. Begin your search here. Data update: July 27th, 2025 beauty persona…" at bounding box center [567, 336] width 925 height 621
drag, startPoint x: 70, startPoint y: 0, endPoint x: 289, endPoint y: 273, distance: 349.2
click at [289, 273] on main "Industries. Begin your search here. Data update: July 27th, 2025 beauty persona…" at bounding box center [567, 336] width 925 height 621
